Goal: Task Accomplishment & Management: Use online tool/utility

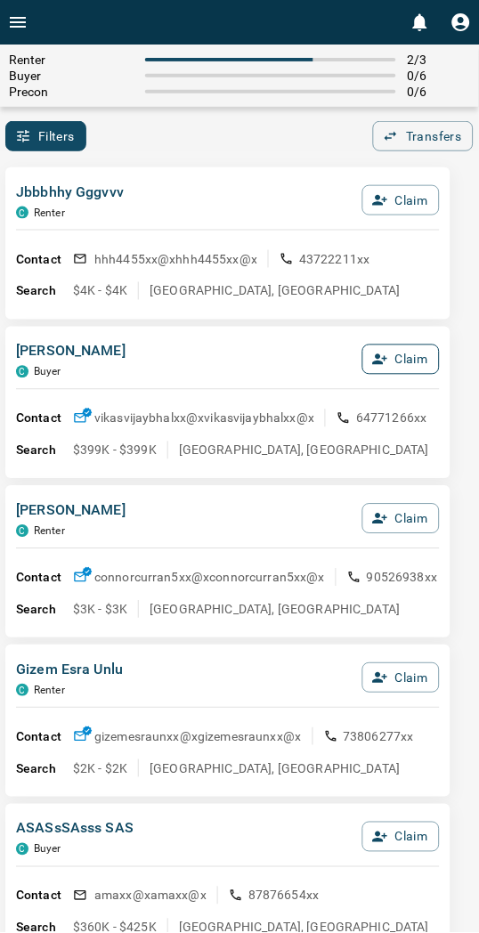
click at [388, 359] on button "Claim" at bounding box center [400, 360] width 77 height 30
click at [388, 359] on button "Confirm Claim" at bounding box center [376, 360] width 127 height 30
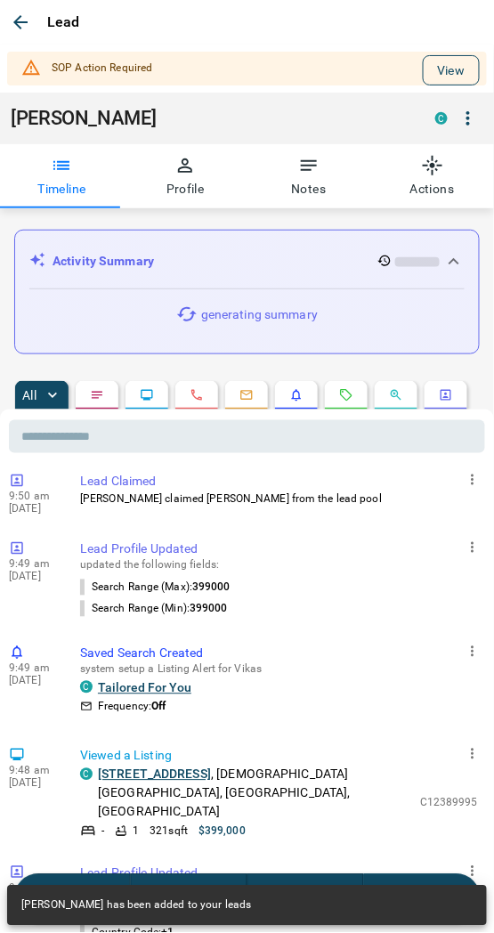
click at [423, 77] on button "View" at bounding box center [451, 70] width 57 height 30
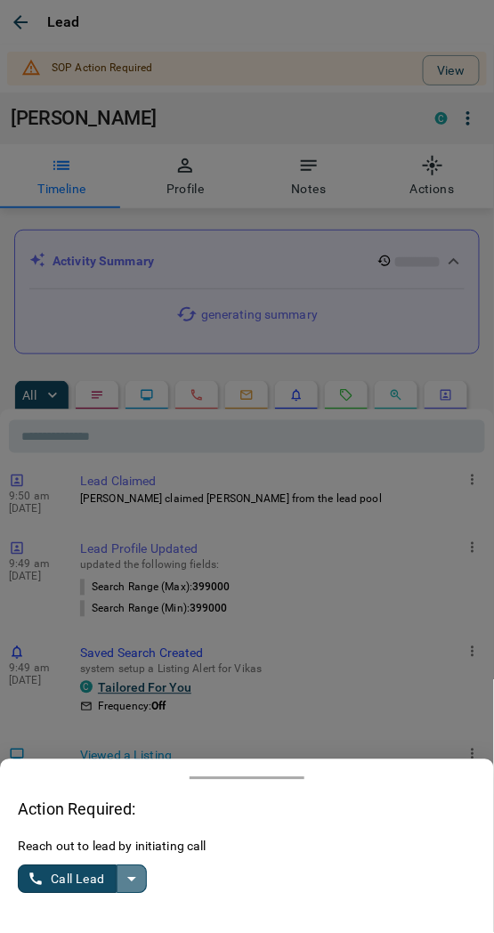
click at [138, 870] on icon "split button" at bounding box center [131, 879] width 21 height 21
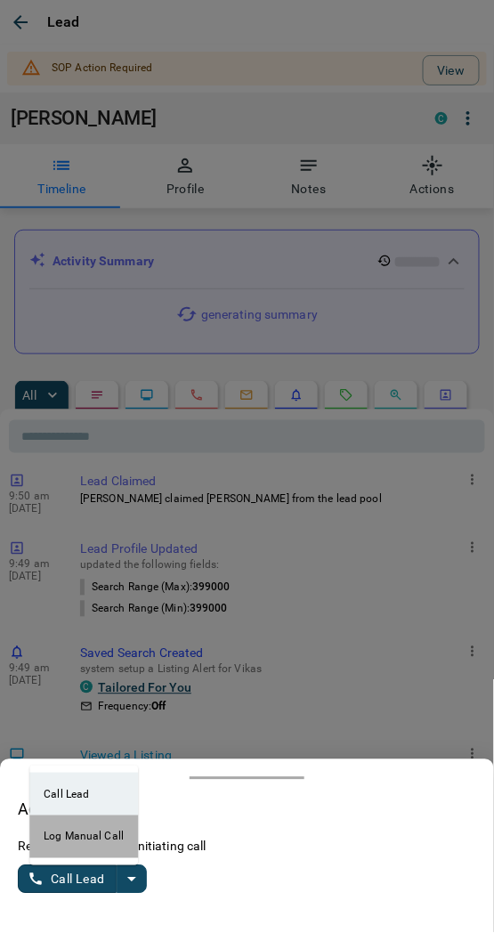
click at [85, 838] on li "Log Manual Call" at bounding box center [83, 837] width 109 height 43
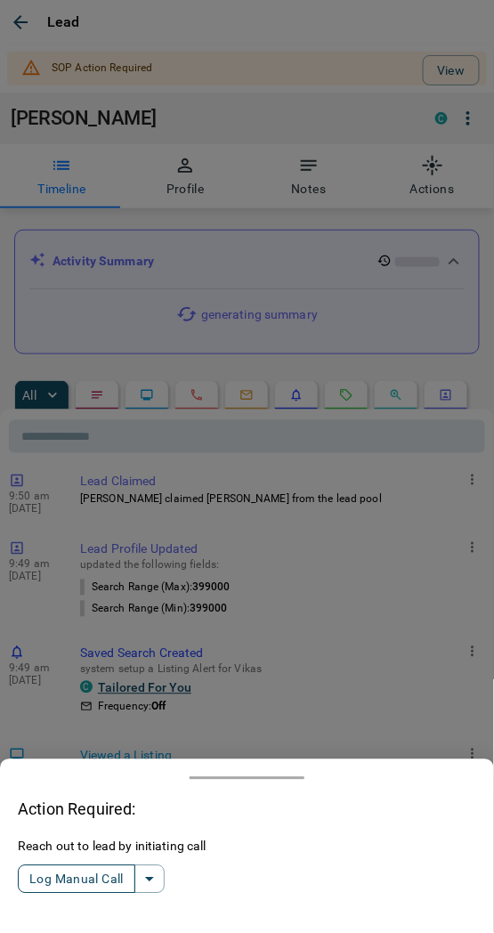
click at [84, 873] on button "Log Manual Call" at bounding box center [77, 879] width 118 height 28
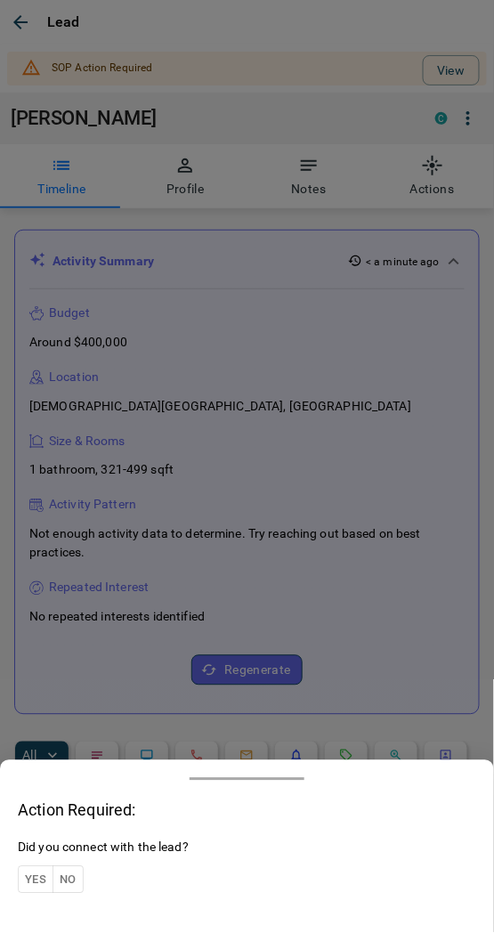
click at [32, 876] on button "Yes" at bounding box center [36, 880] width 36 height 28
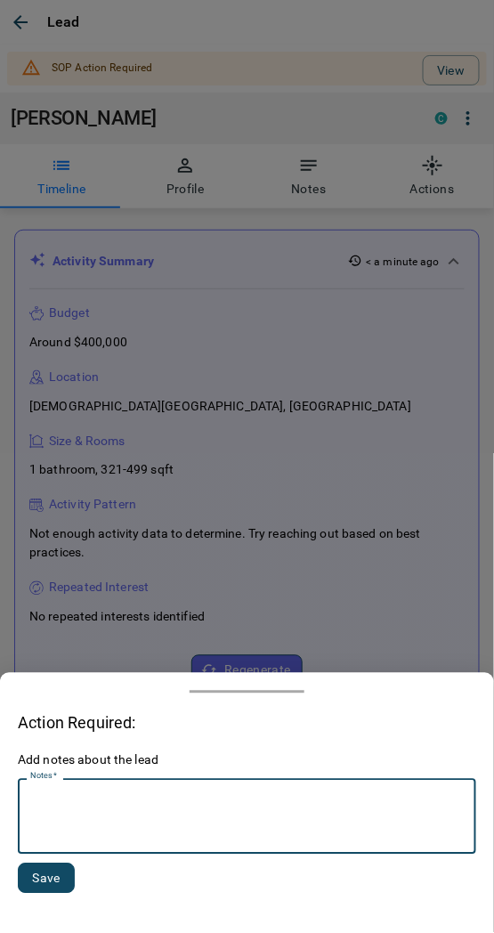
click at [98, 832] on textarea "Notes   *" at bounding box center [247, 817] width 434 height 61
type textarea "*********"
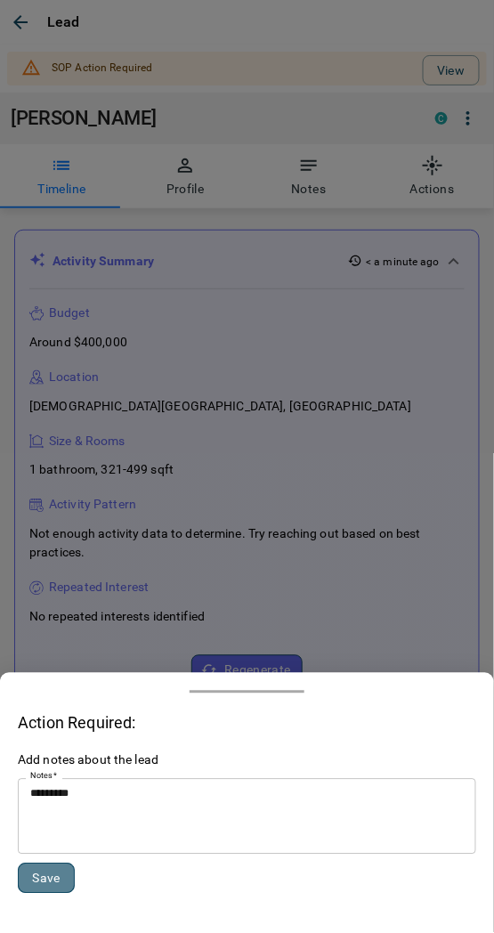
click at [37, 885] on button "Save" at bounding box center [46, 879] width 57 height 30
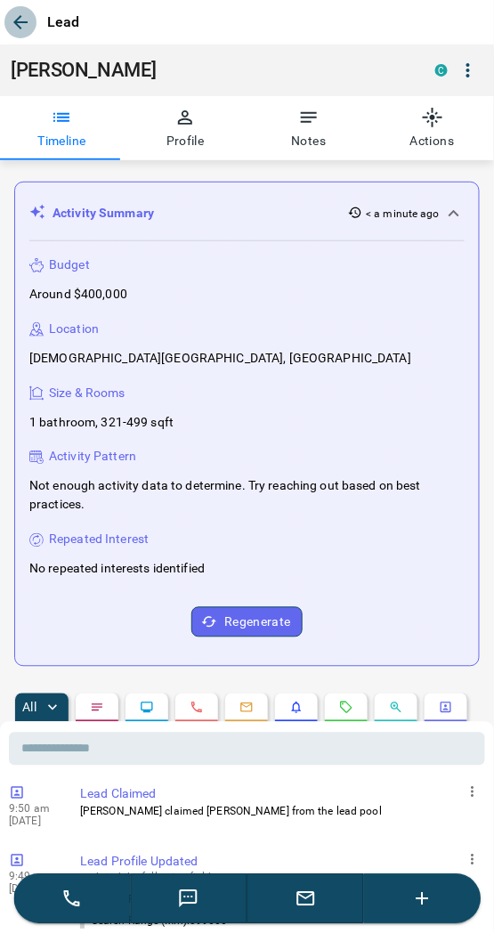
click at [21, 18] on icon "button" at bounding box center [20, 22] width 21 height 21
